Goal: Task Accomplishment & Management: Manage account settings

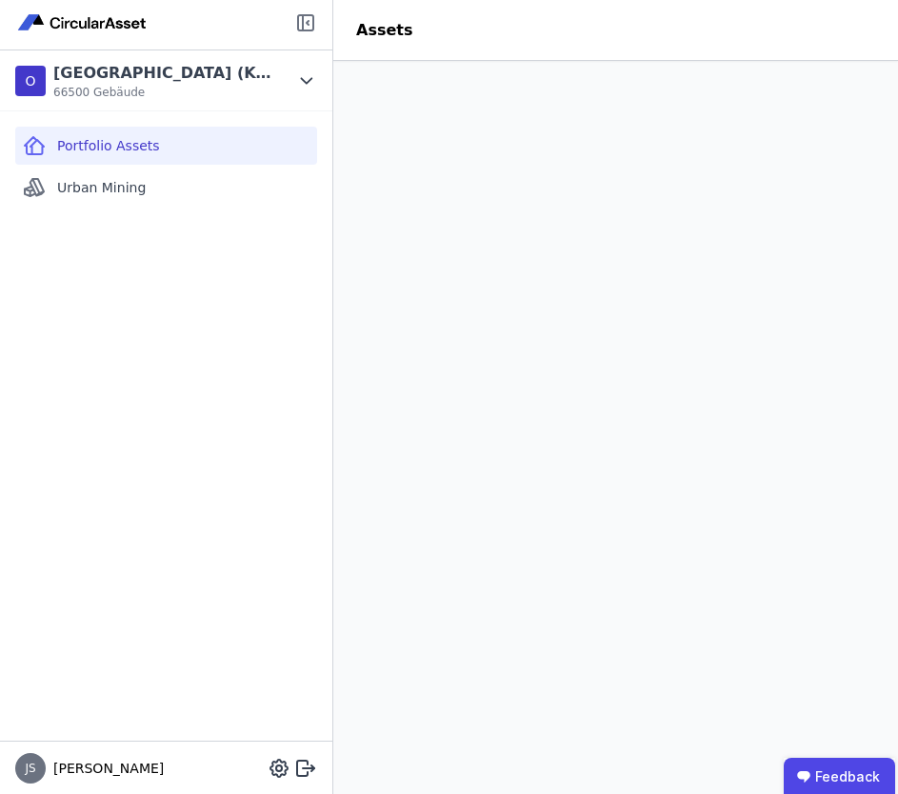
click at [298, 19] on icon at bounding box center [305, 22] width 15 height 15
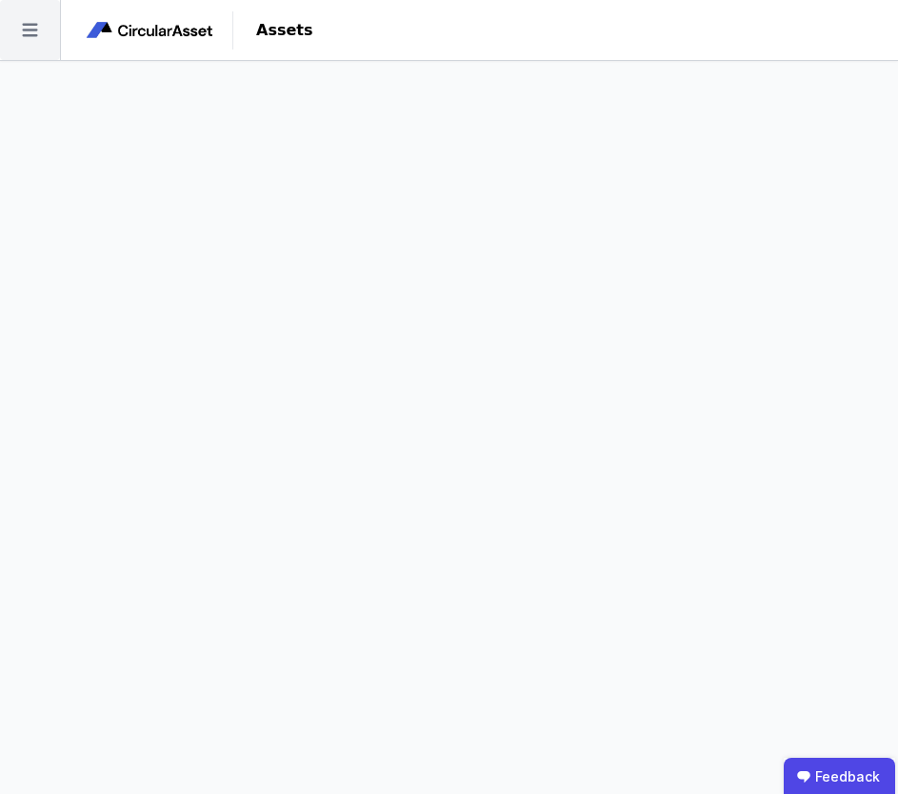
click at [24, 24] on icon at bounding box center [29, 30] width 15 height 13
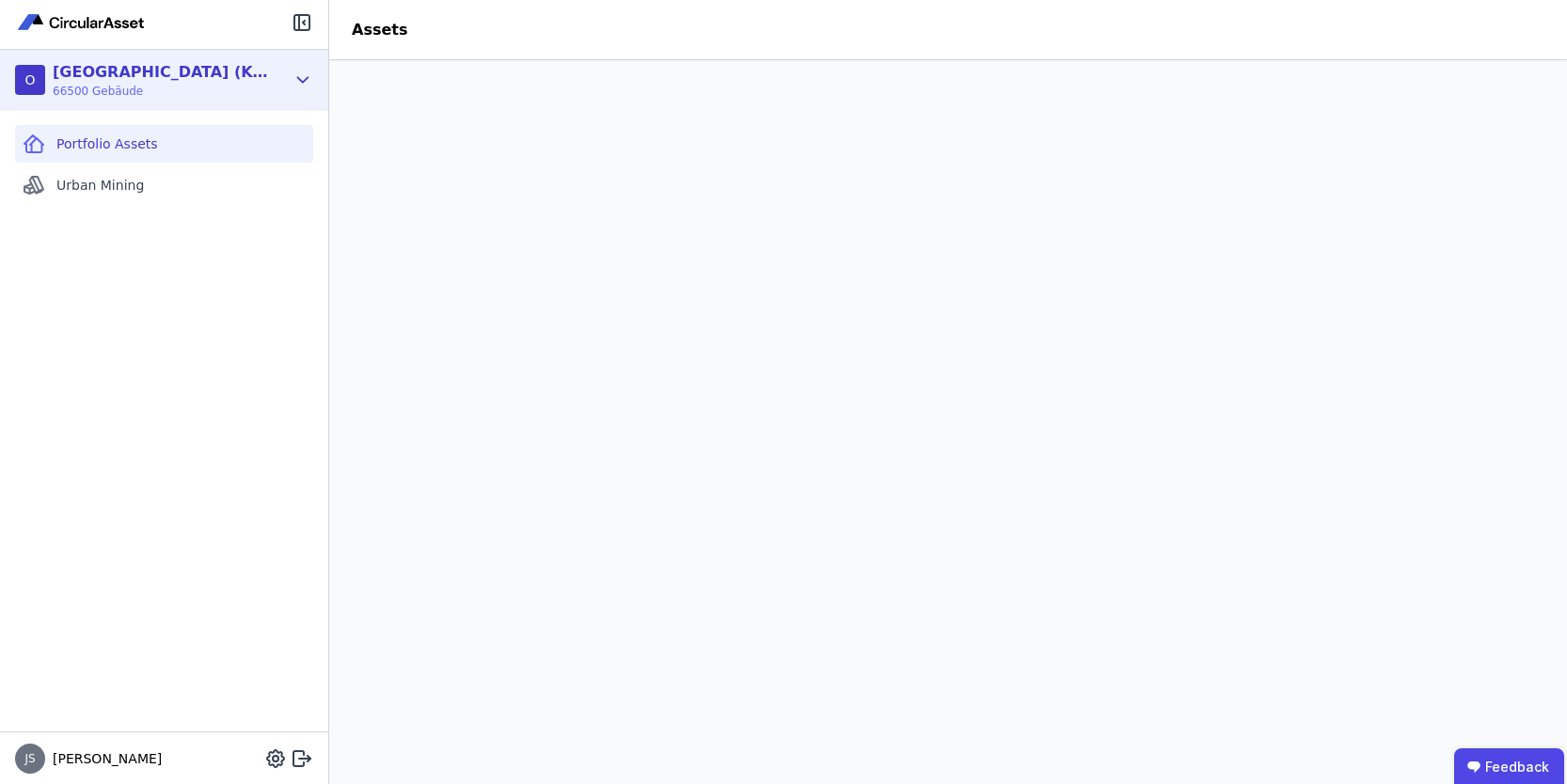
click at [295, 79] on icon at bounding box center [302, 79] width 21 height 23
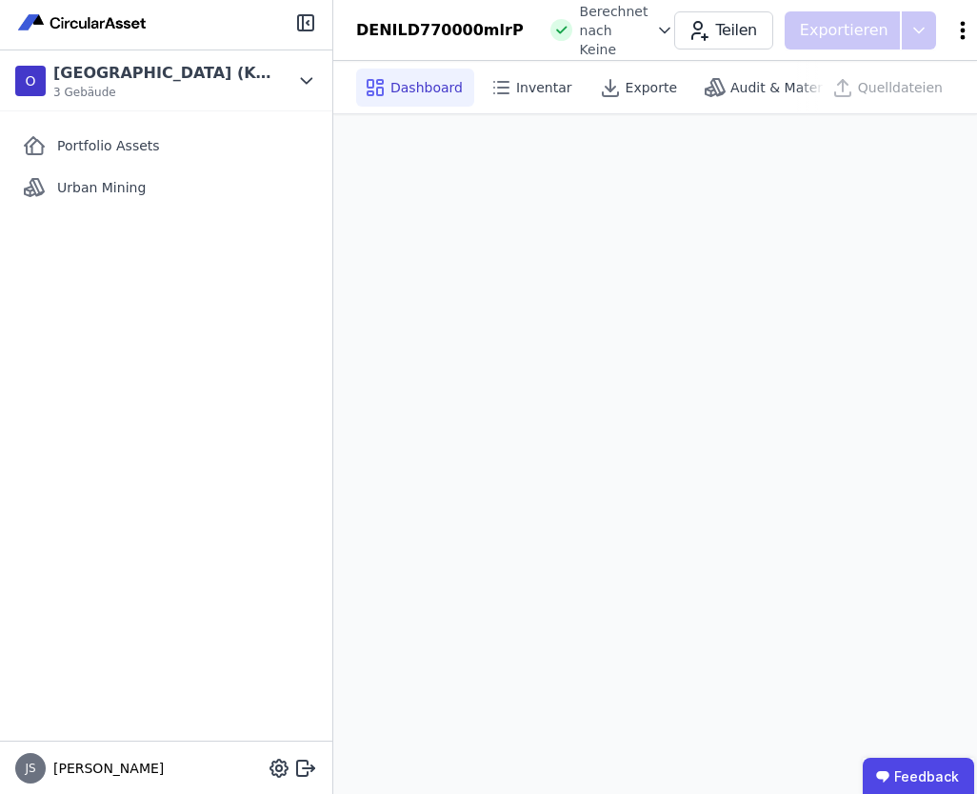
click at [897, 30] on icon at bounding box center [962, 30] width 23 height 23
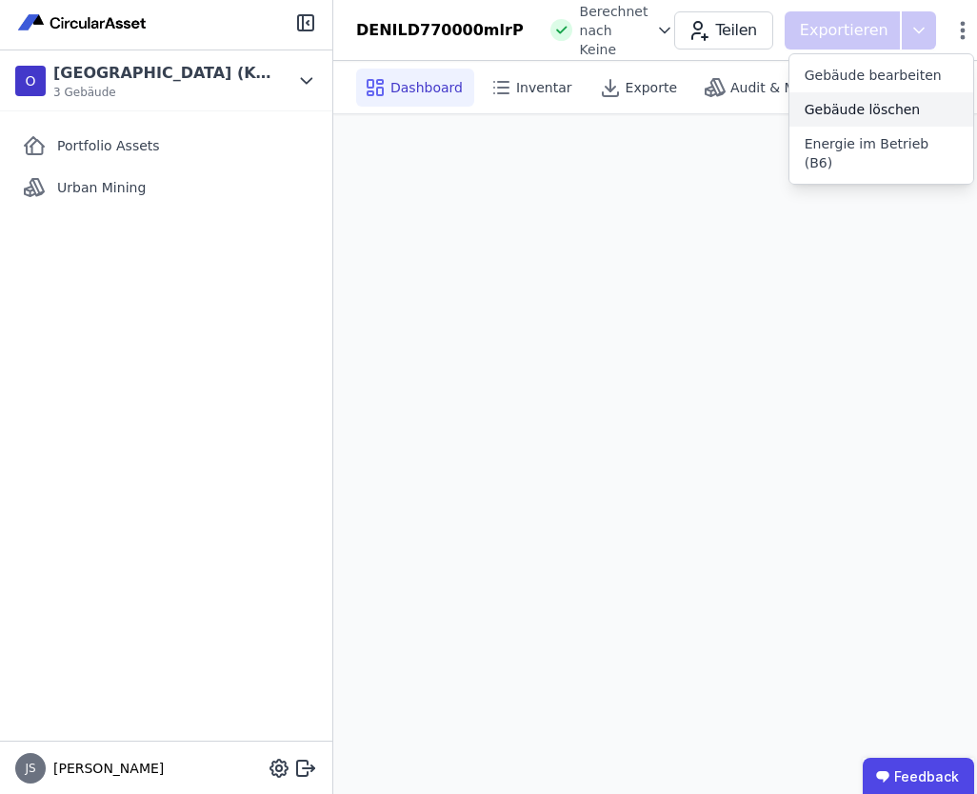
click at [871, 113] on span "Gebäude löschen" at bounding box center [862, 109] width 116 height 19
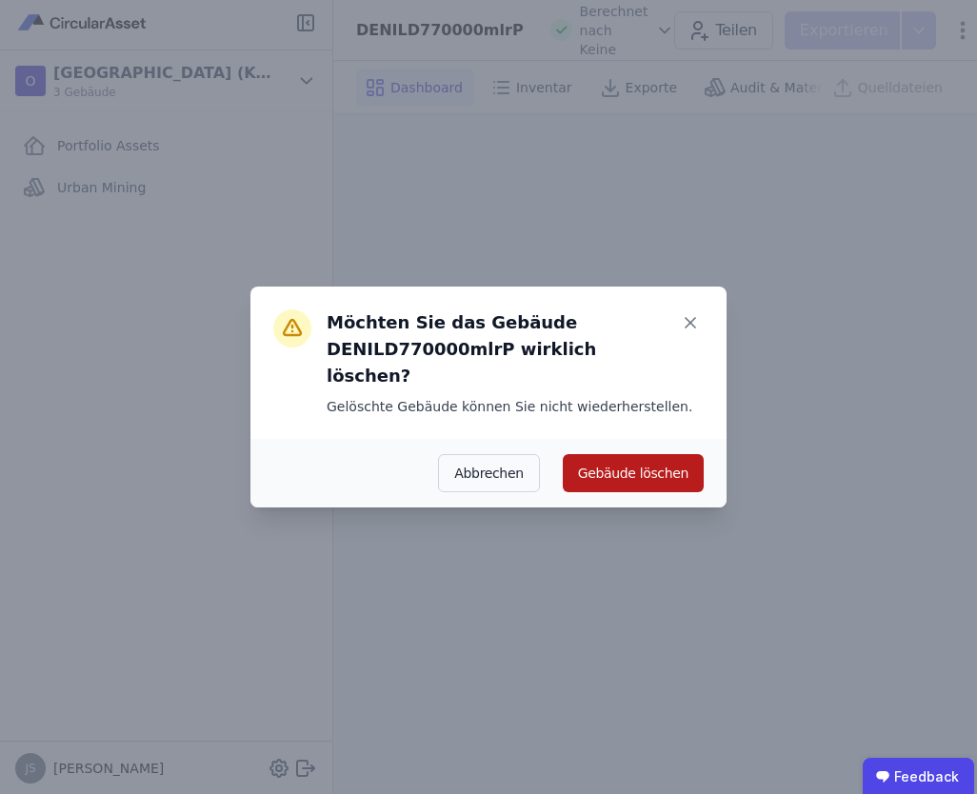
click at [692, 459] on button "Gebäude löschen" at bounding box center [633, 473] width 141 height 38
click at [675, 463] on button "Gebäude löschen" at bounding box center [622, 473] width 164 height 38
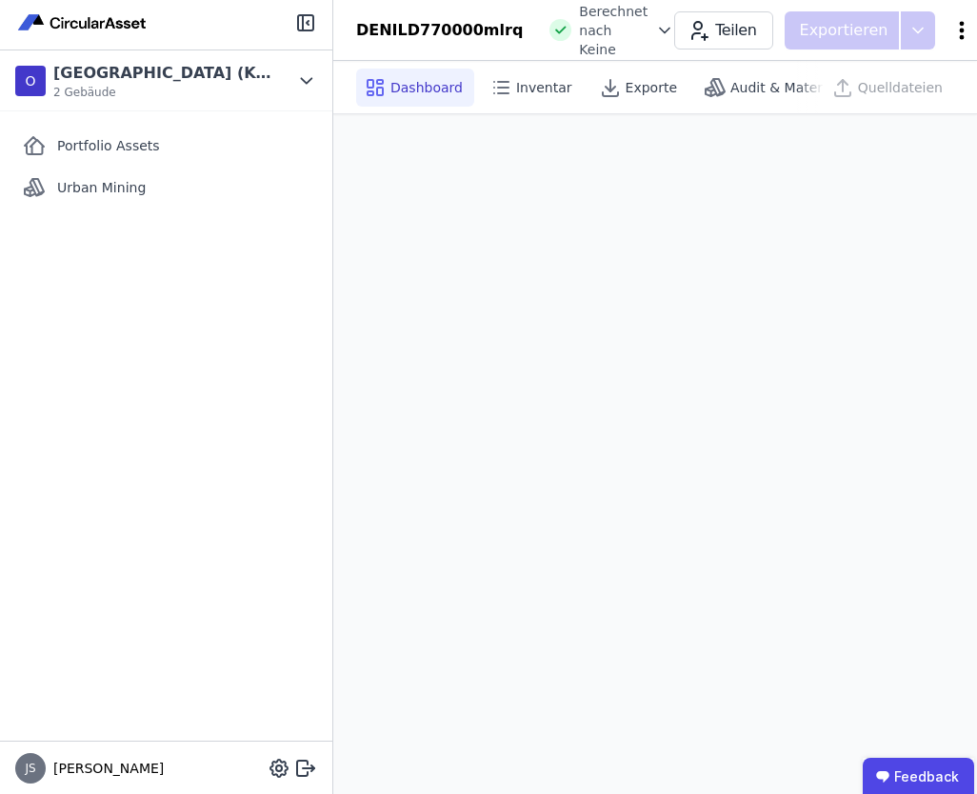
click at [897, 29] on icon at bounding box center [961, 30] width 23 height 23
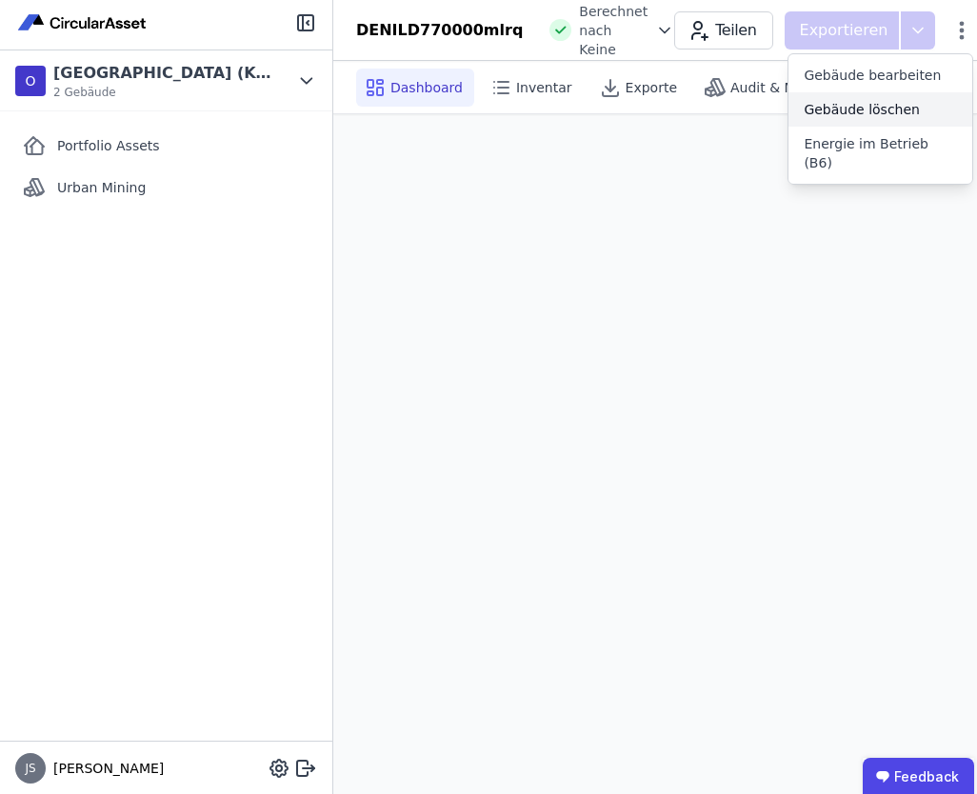
click at [833, 100] on span "Gebäude löschen" at bounding box center [861, 109] width 116 height 19
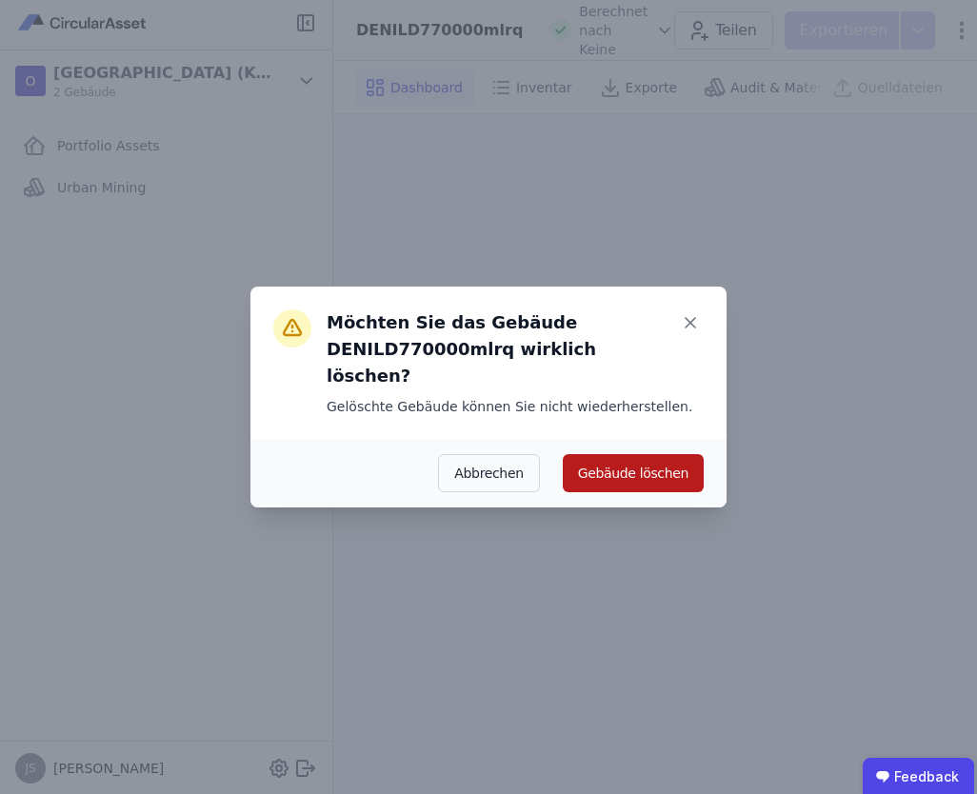
click at [644, 459] on button "Gebäude löschen" at bounding box center [633, 473] width 141 height 38
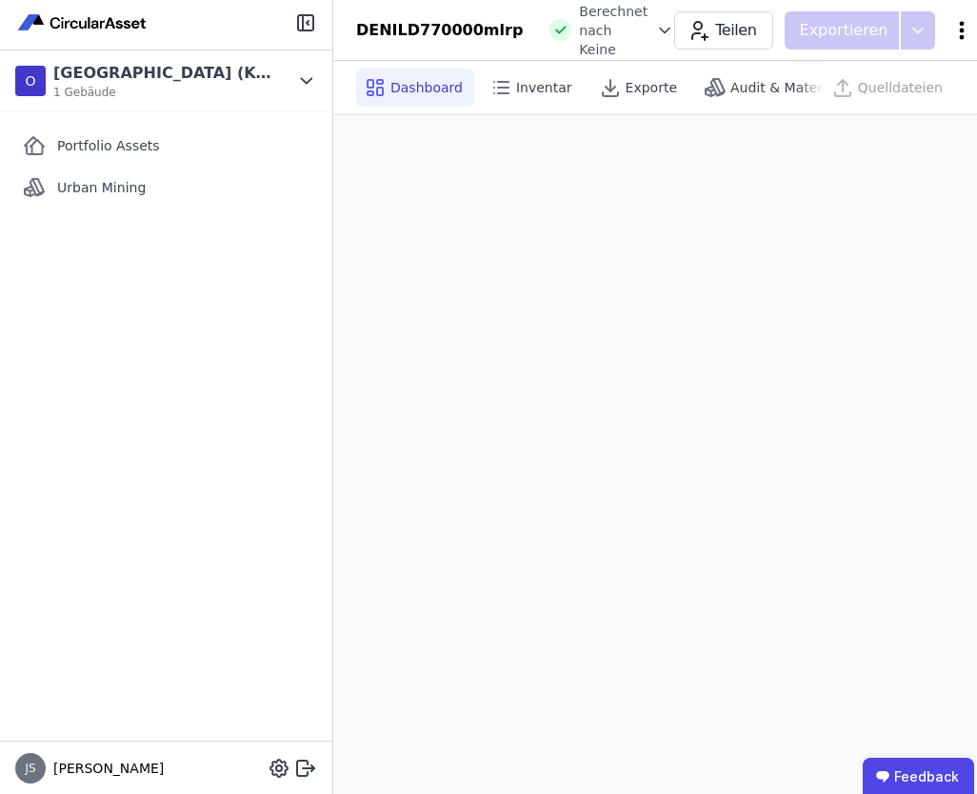
click at [897, 35] on icon at bounding box center [961, 30] width 23 height 23
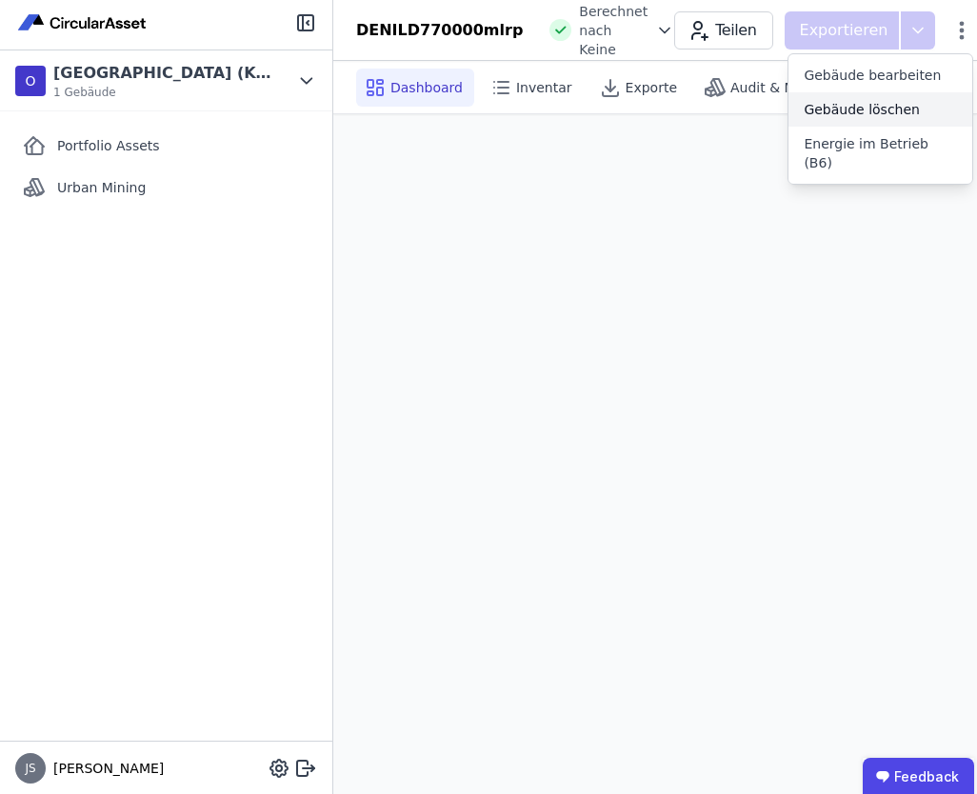
click at [858, 110] on span "Gebäude löschen" at bounding box center [861, 109] width 116 height 19
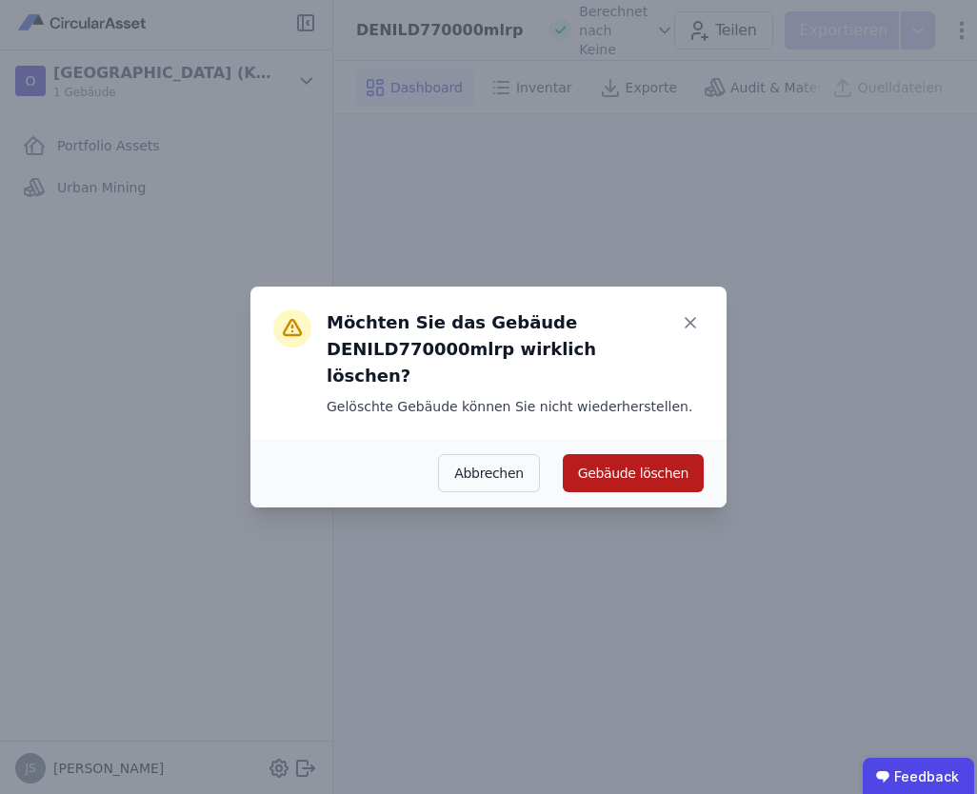
click at [680, 454] on button "Gebäude löschen" at bounding box center [633, 473] width 141 height 38
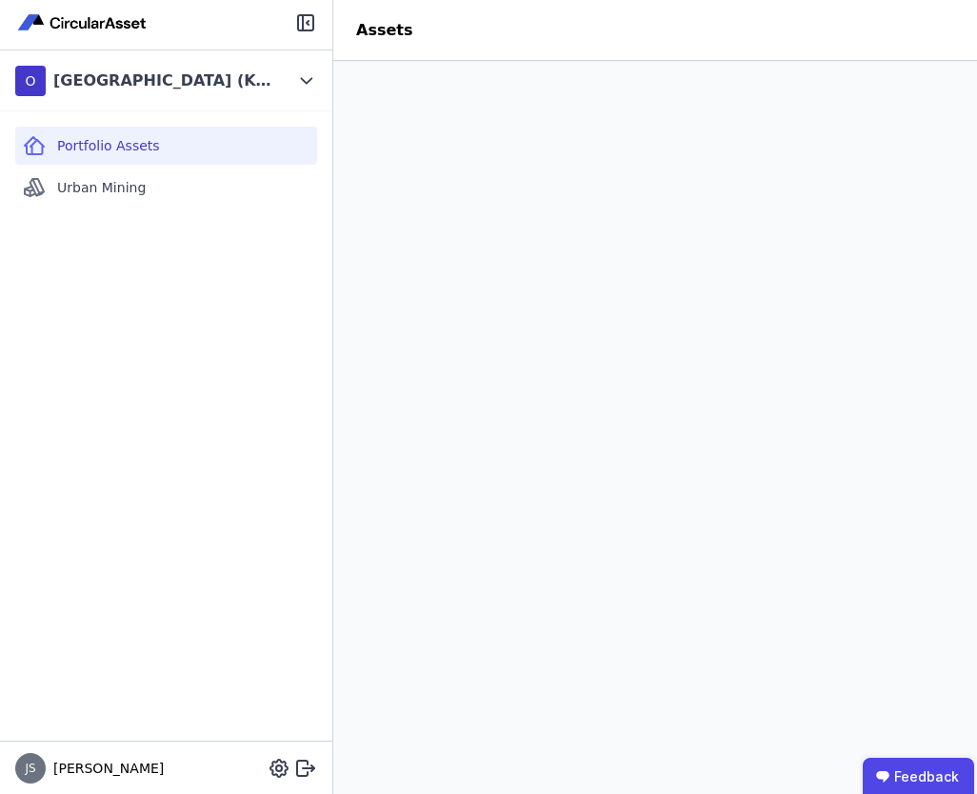
click at [99, 136] on span "Portfolio Assets" at bounding box center [108, 145] width 103 height 19
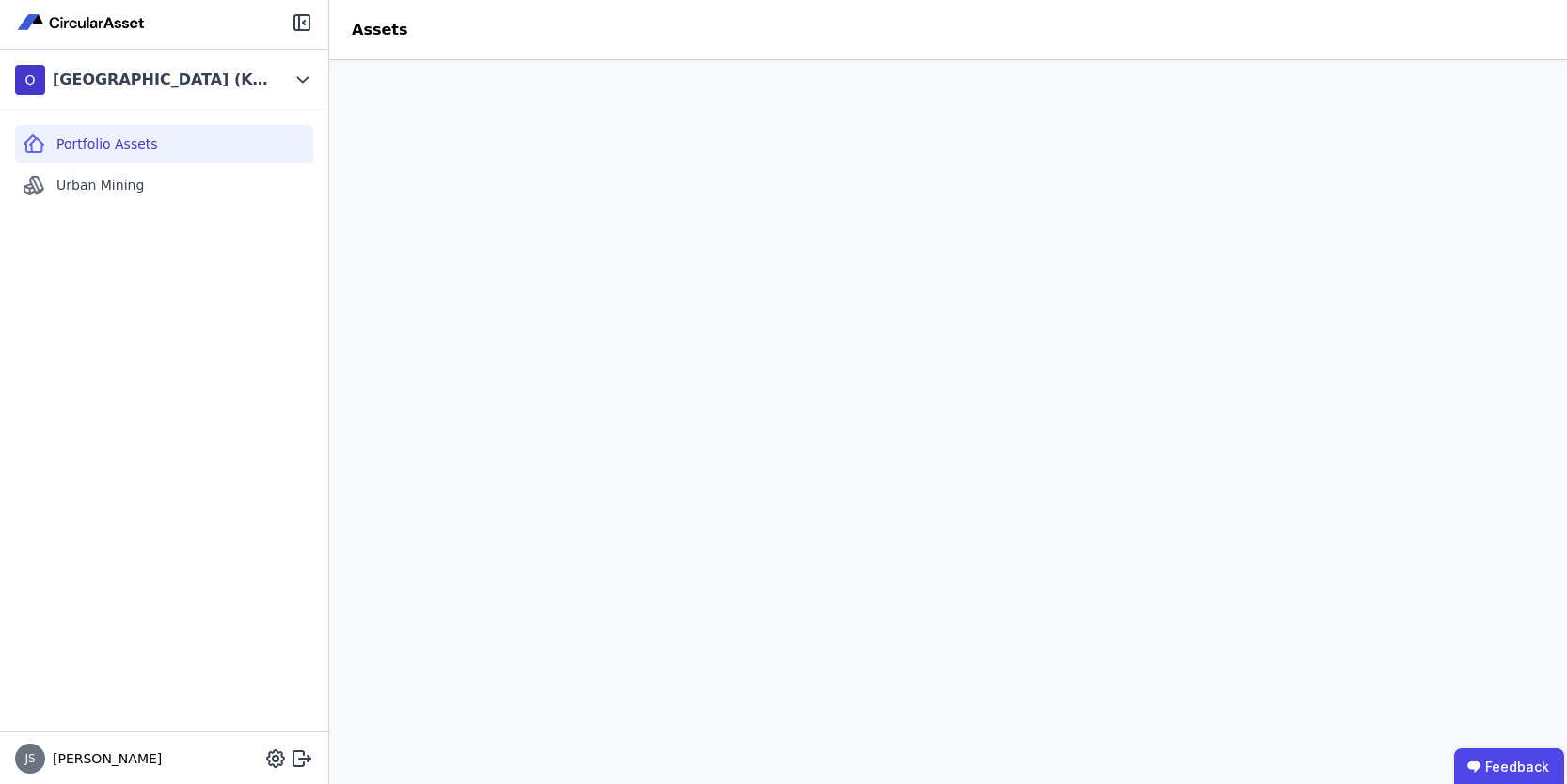
click at [70, 146] on span "Portfolio Assets" at bounding box center [107, 143] width 102 height 19
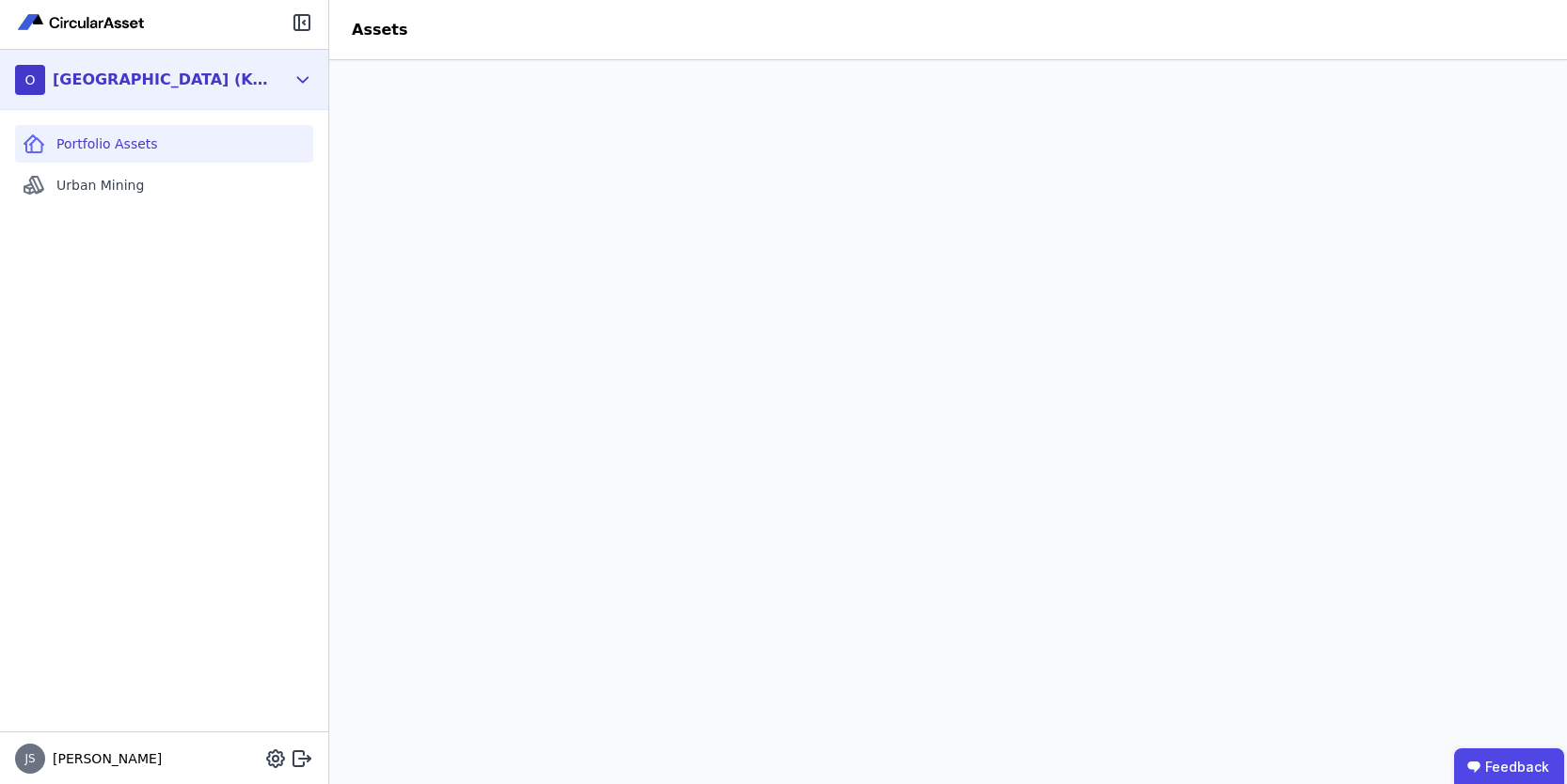
click at [297, 81] on icon at bounding box center [302, 79] width 21 height 23
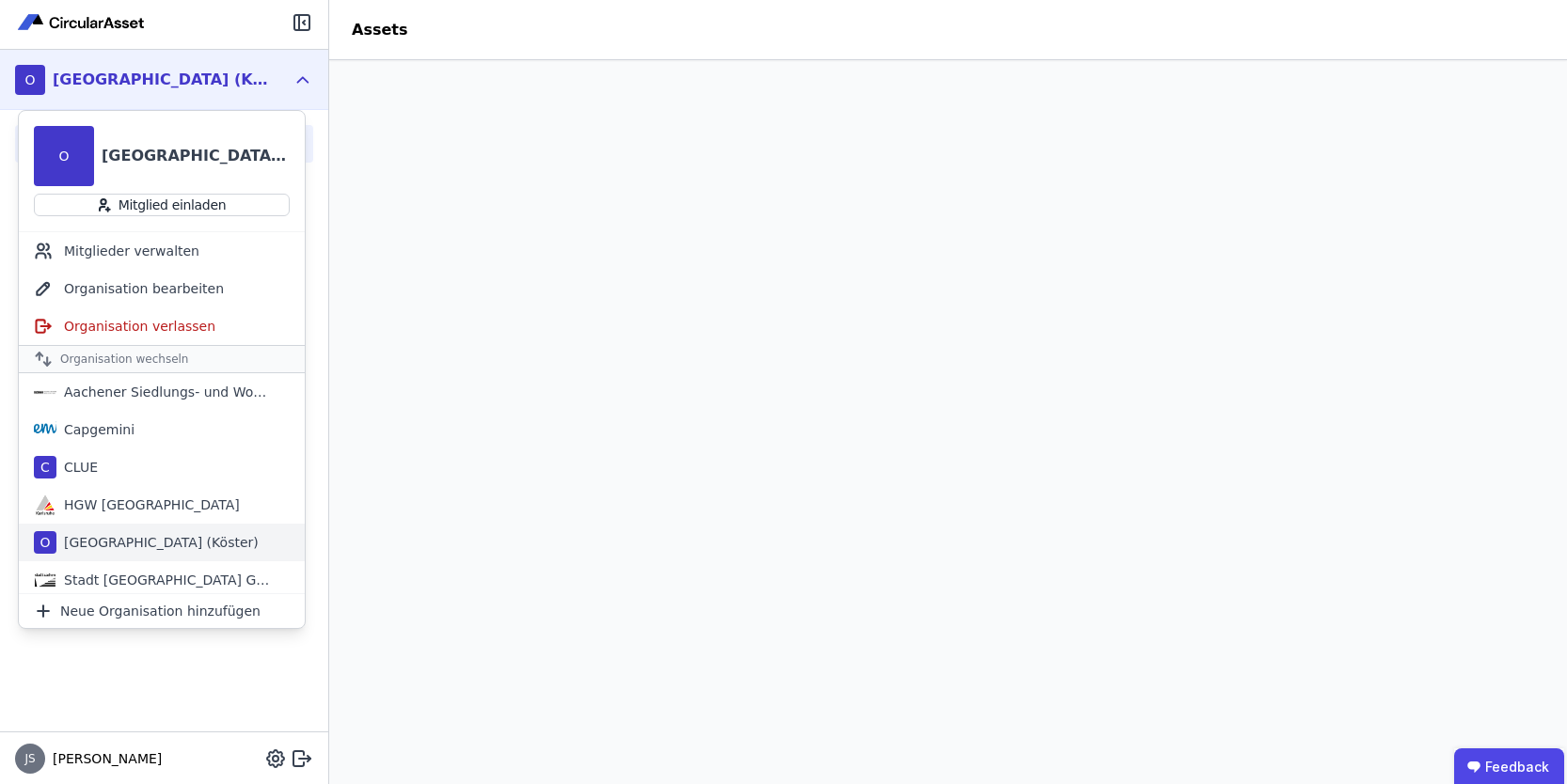
click at [186, 545] on div "[GEOGRAPHIC_DATA] (Köster)" at bounding box center [157, 542] width 203 height 19
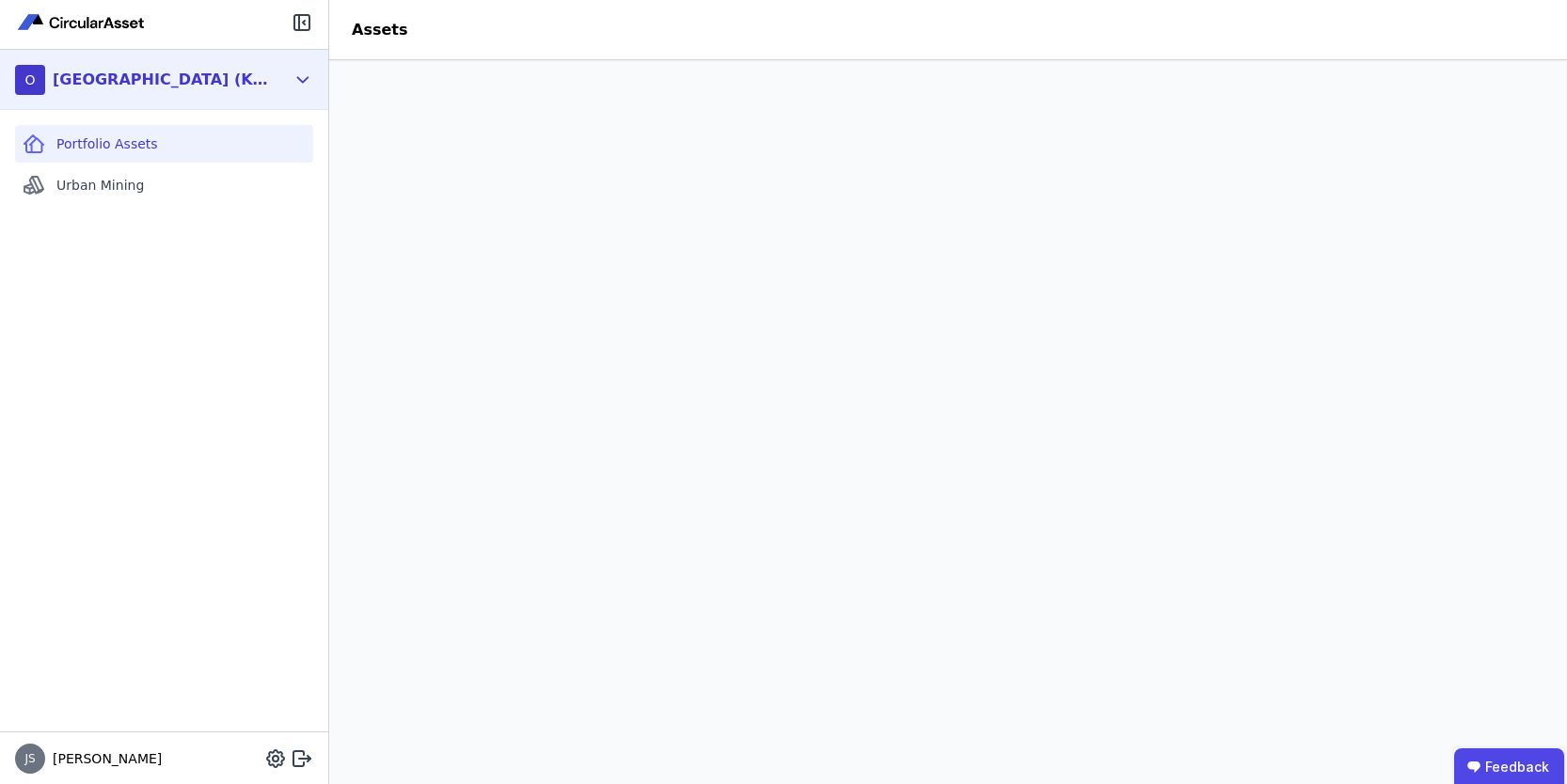
click at [290, 75] on div "O [GEOGRAPHIC_DATA] (Köster)" at bounding box center [164, 79] width 328 height 60
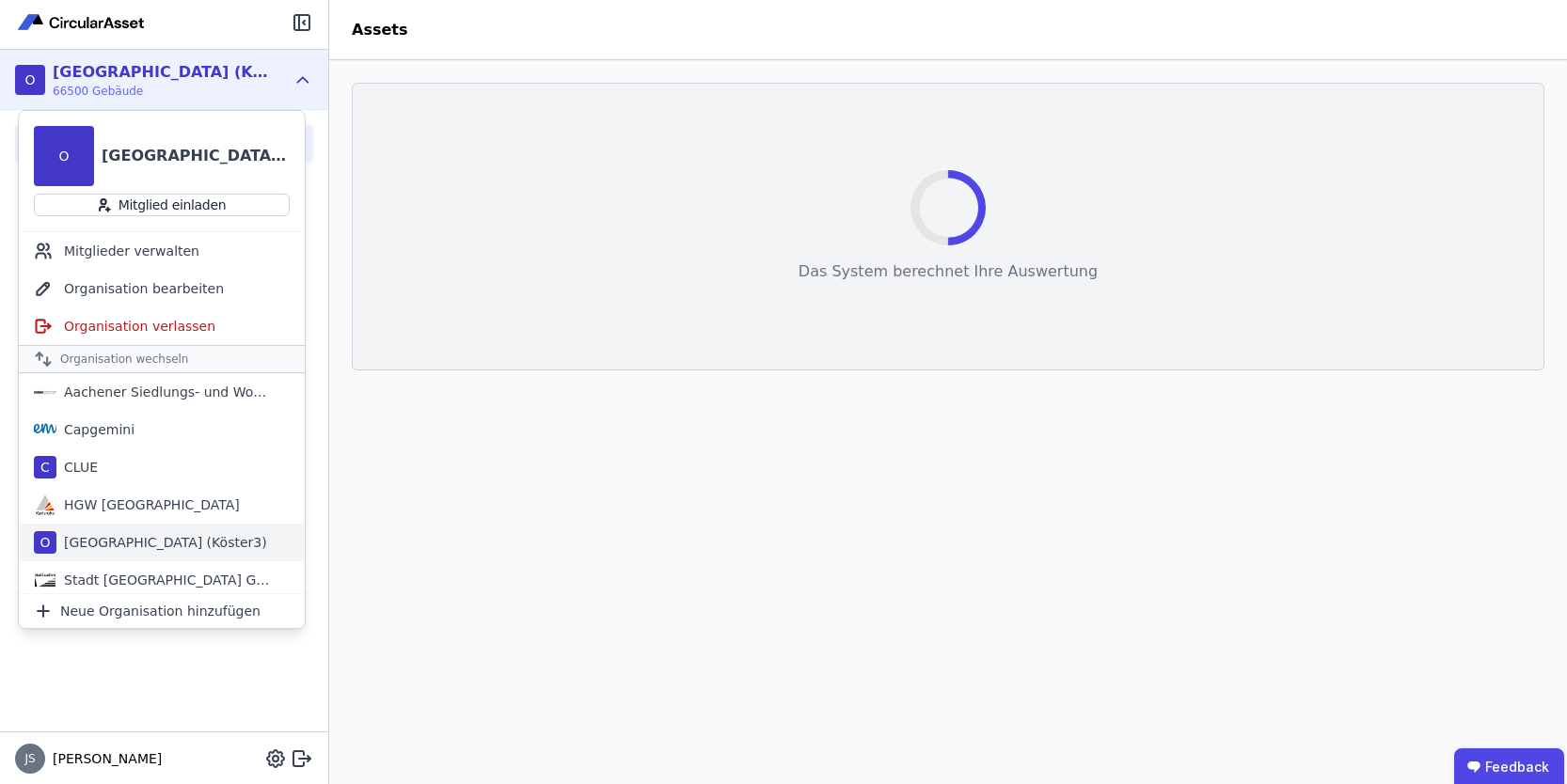
click at [171, 546] on div "[GEOGRAPHIC_DATA] (Köster3)" at bounding box center [161, 542] width 210 height 19
